Goal: Find specific page/section: Find specific page/section

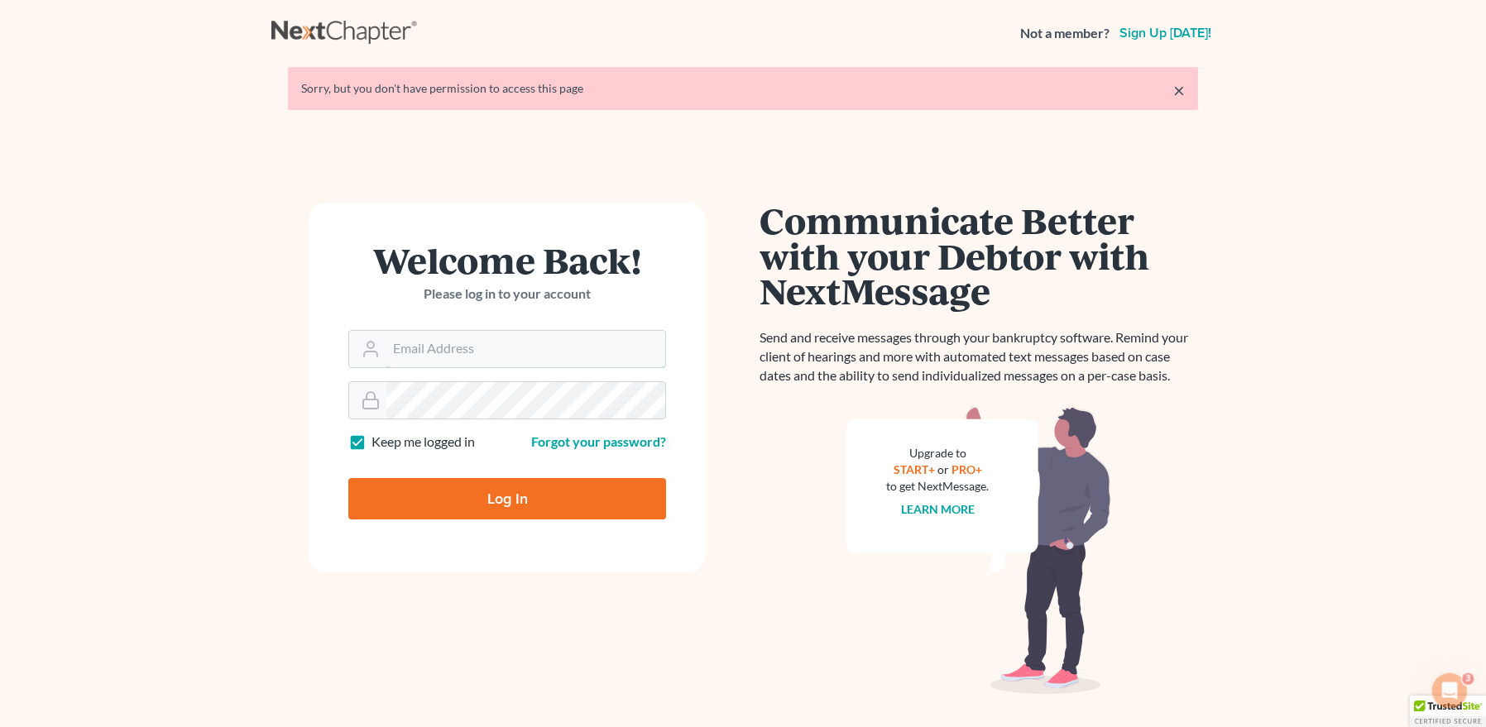
type input "[EMAIL_ADDRESS][DOMAIN_NAME]"
click at [502, 487] on input "Log In" at bounding box center [507, 498] width 318 height 41
type input "Thinking..."
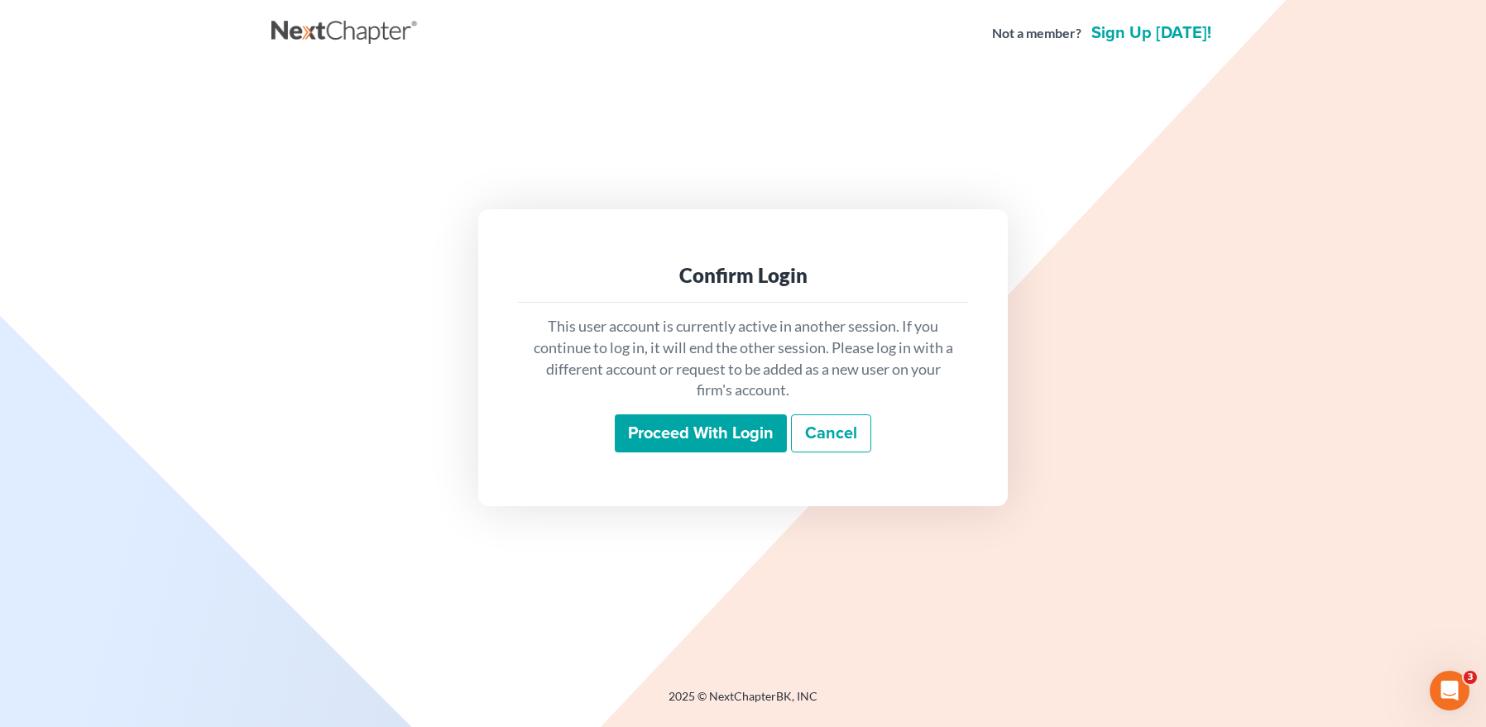
click at [633, 431] on input "Proceed with login" at bounding box center [701, 434] width 172 height 38
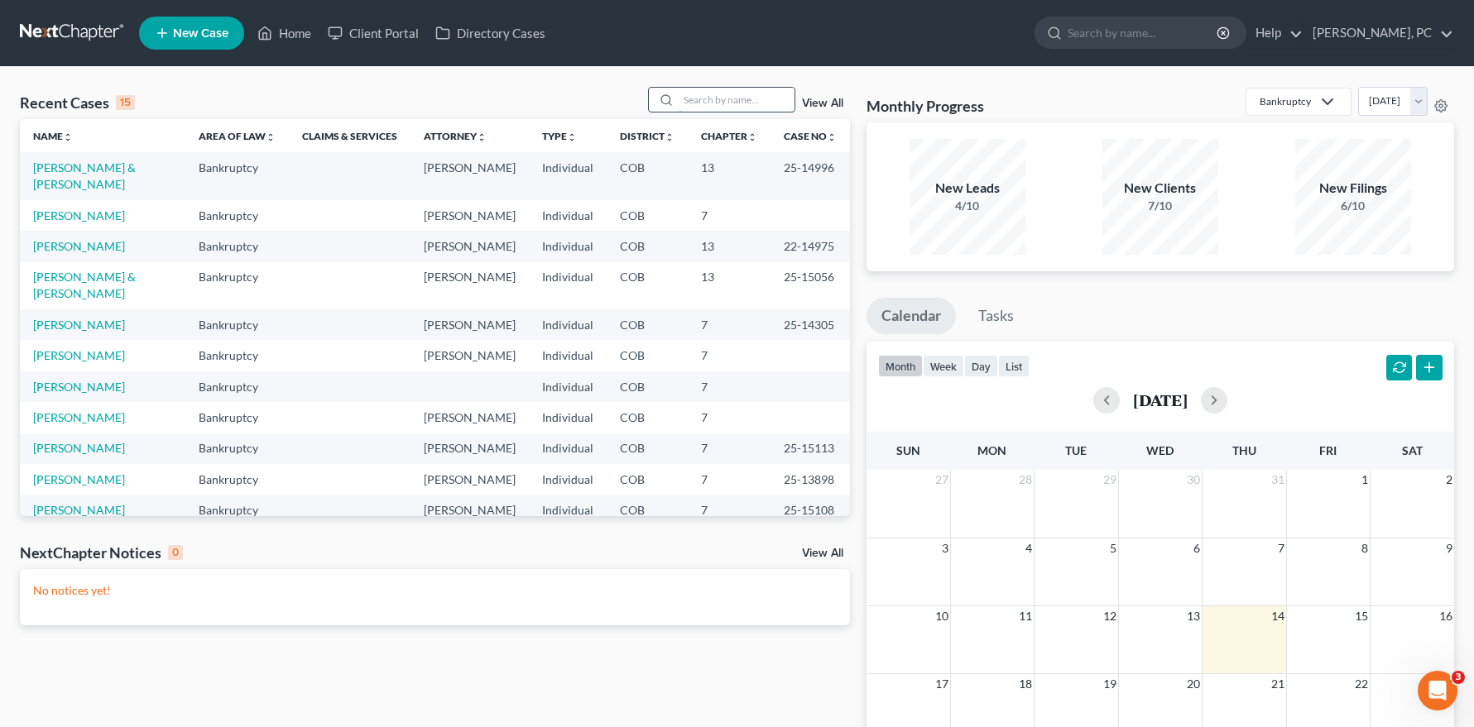
click at [720, 102] on input "search" at bounding box center [737, 100] width 116 height 24
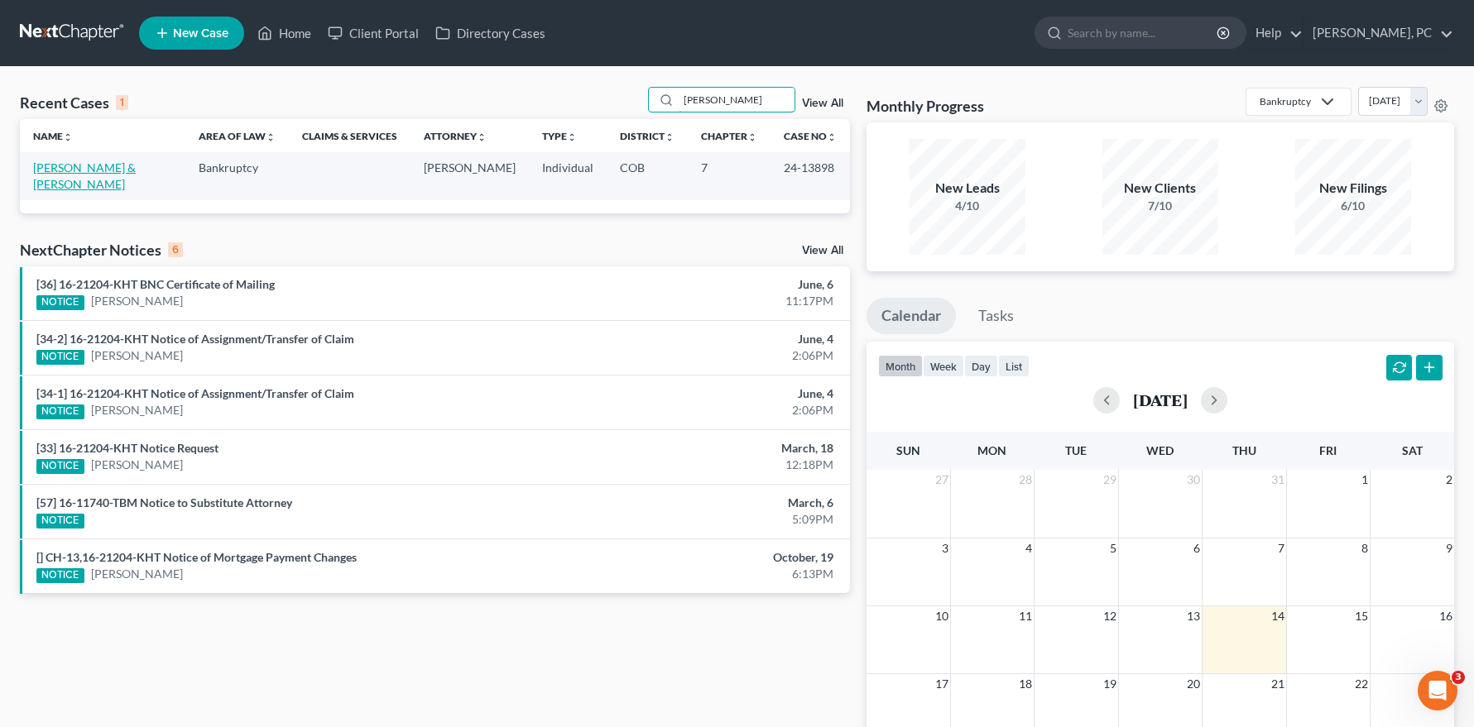
type input "[PERSON_NAME]"
click at [116, 164] on link "[PERSON_NAME] & [PERSON_NAME]" at bounding box center [84, 176] width 103 height 31
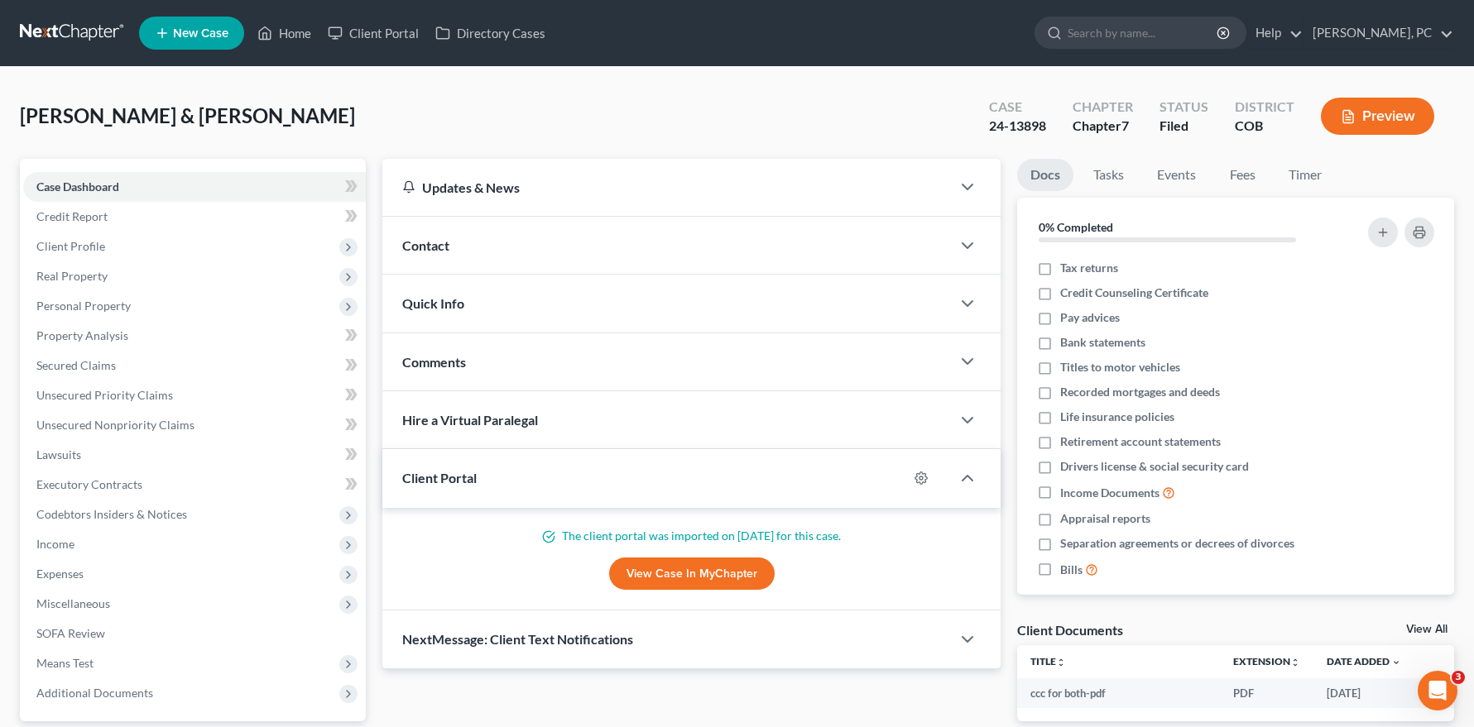
click at [689, 564] on link "View Case in MyChapter" at bounding box center [692, 574] width 166 height 33
